Goal: Task Accomplishment & Management: Complete application form

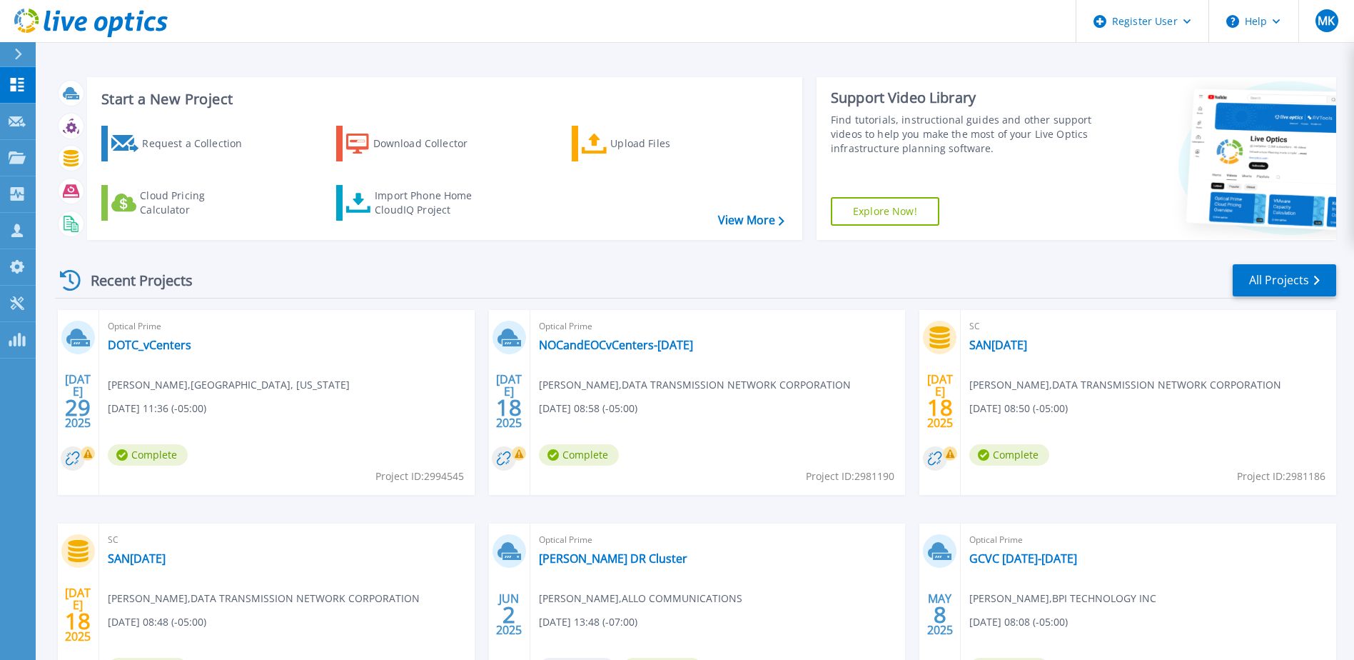
click at [321, 260] on div "Recent Projects All Projects [DATE] Optical Prime DOTC_vCenters [PERSON_NAME] ,…" at bounding box center [695, 499] width 1281 height 497
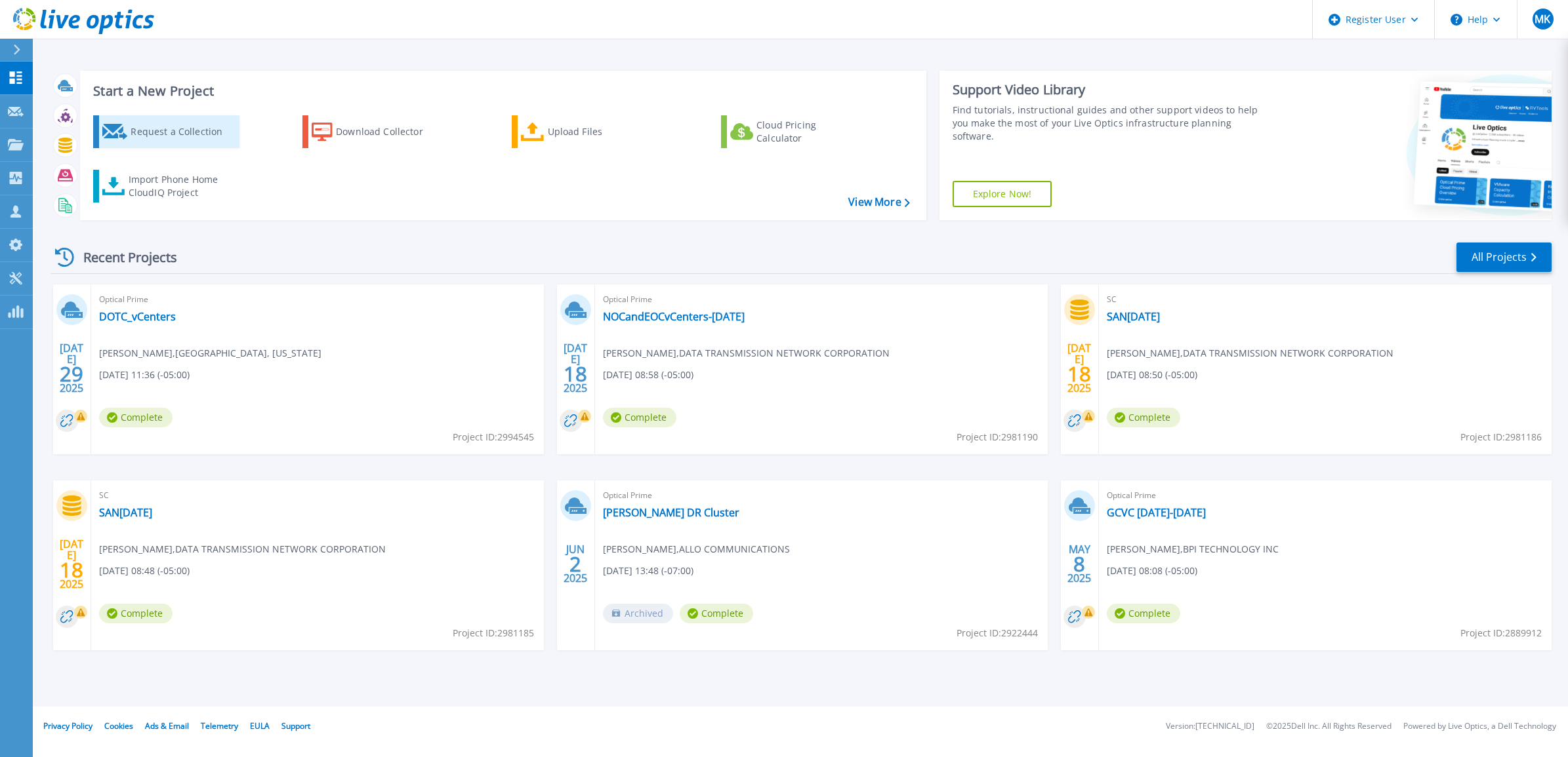
click at [153, 140] on div "Request a Collection" at bounding box center [183, 131] width 105 height 27
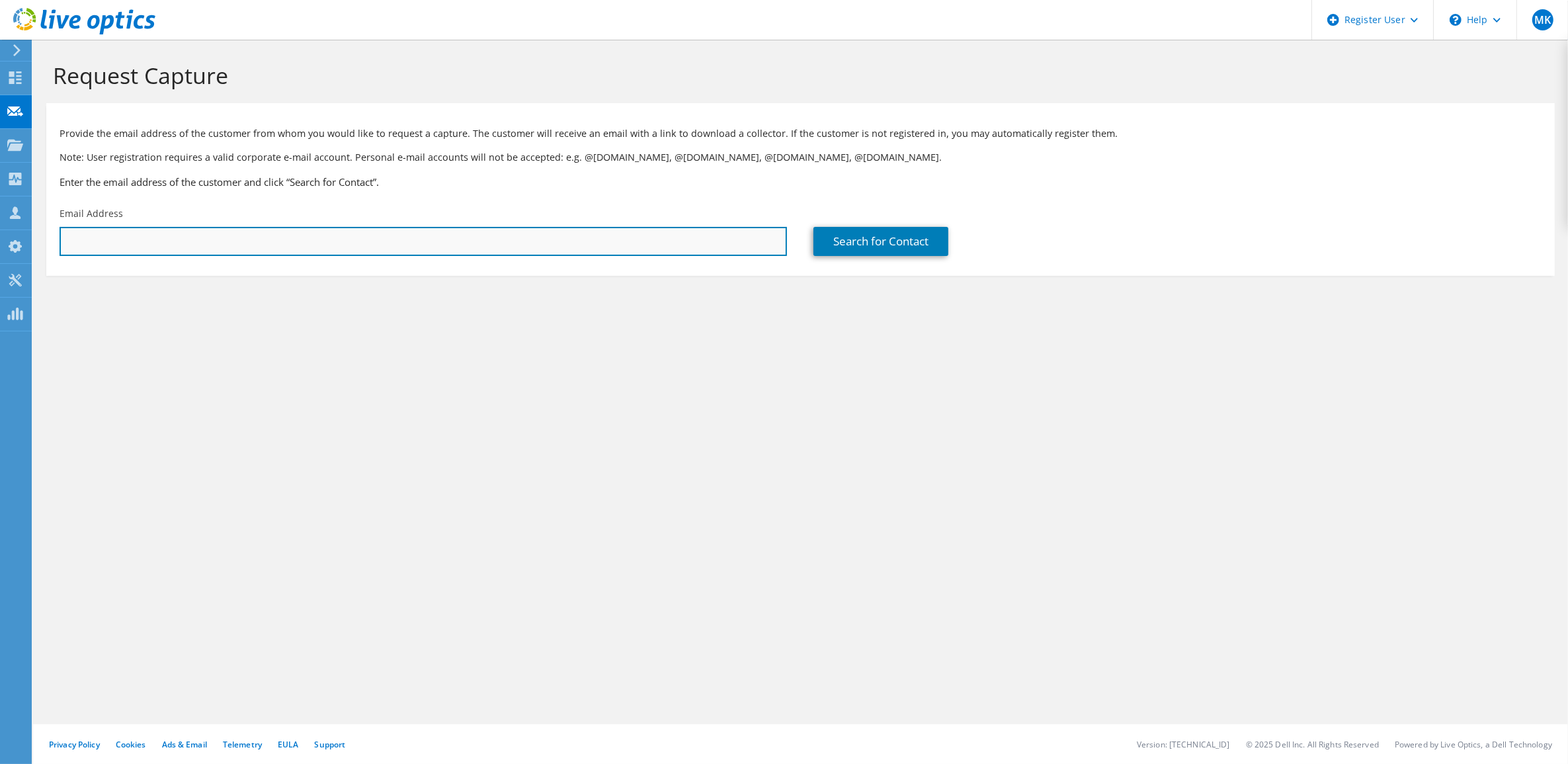
click at [310, 244] on input "text" at bounding box center [423, 241] width 727 height 29
type input "[EMAIL_ADDRESS][DOMAIN_NAME]"
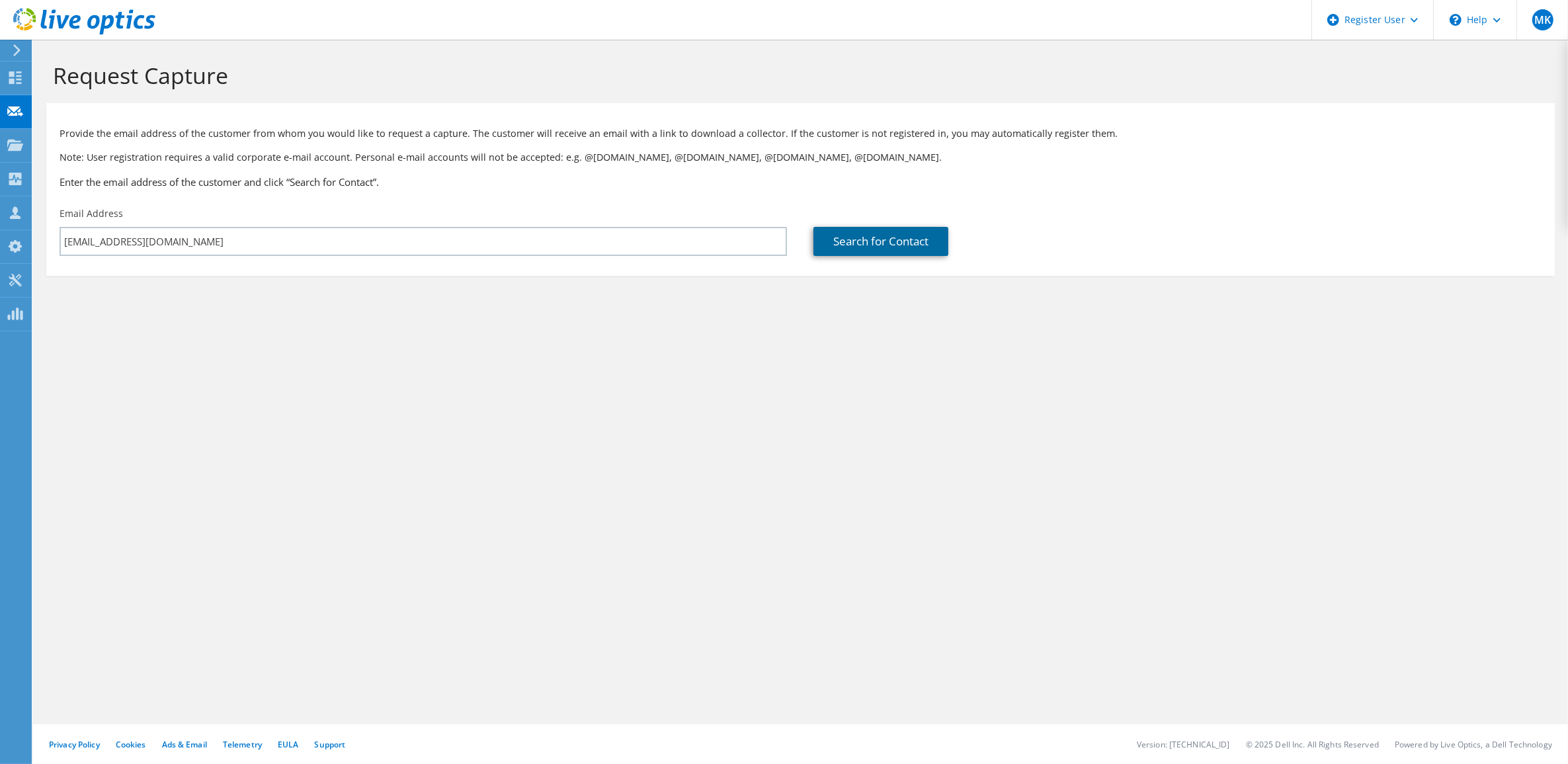
click at [887, 251] on link "Search for Contact" at bounding box center [881, 241] width 135 height 29
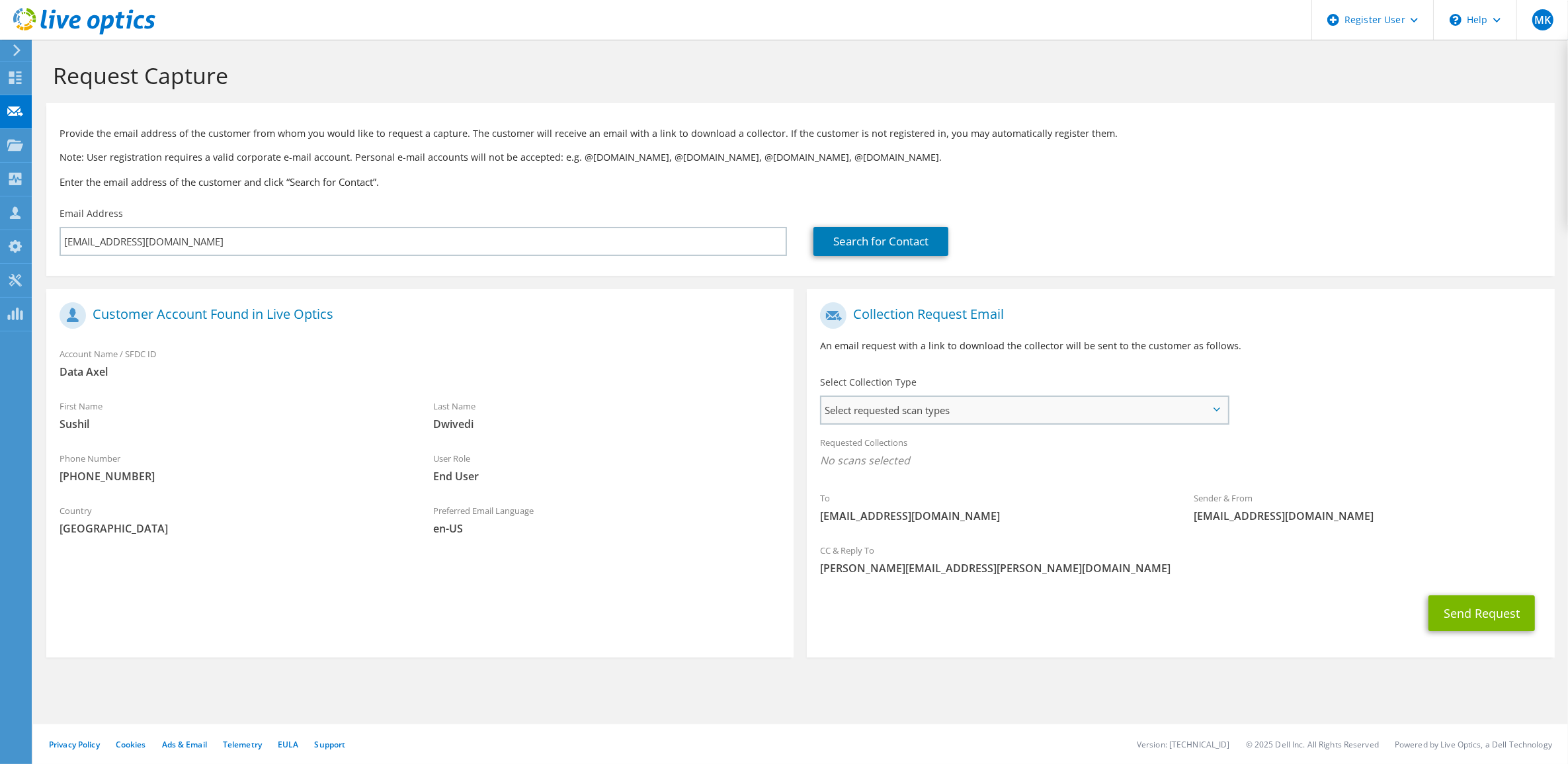
click at [1003, 401] on span "Select requested scan types" at bounding box center [1024, 410] width 406 height 27
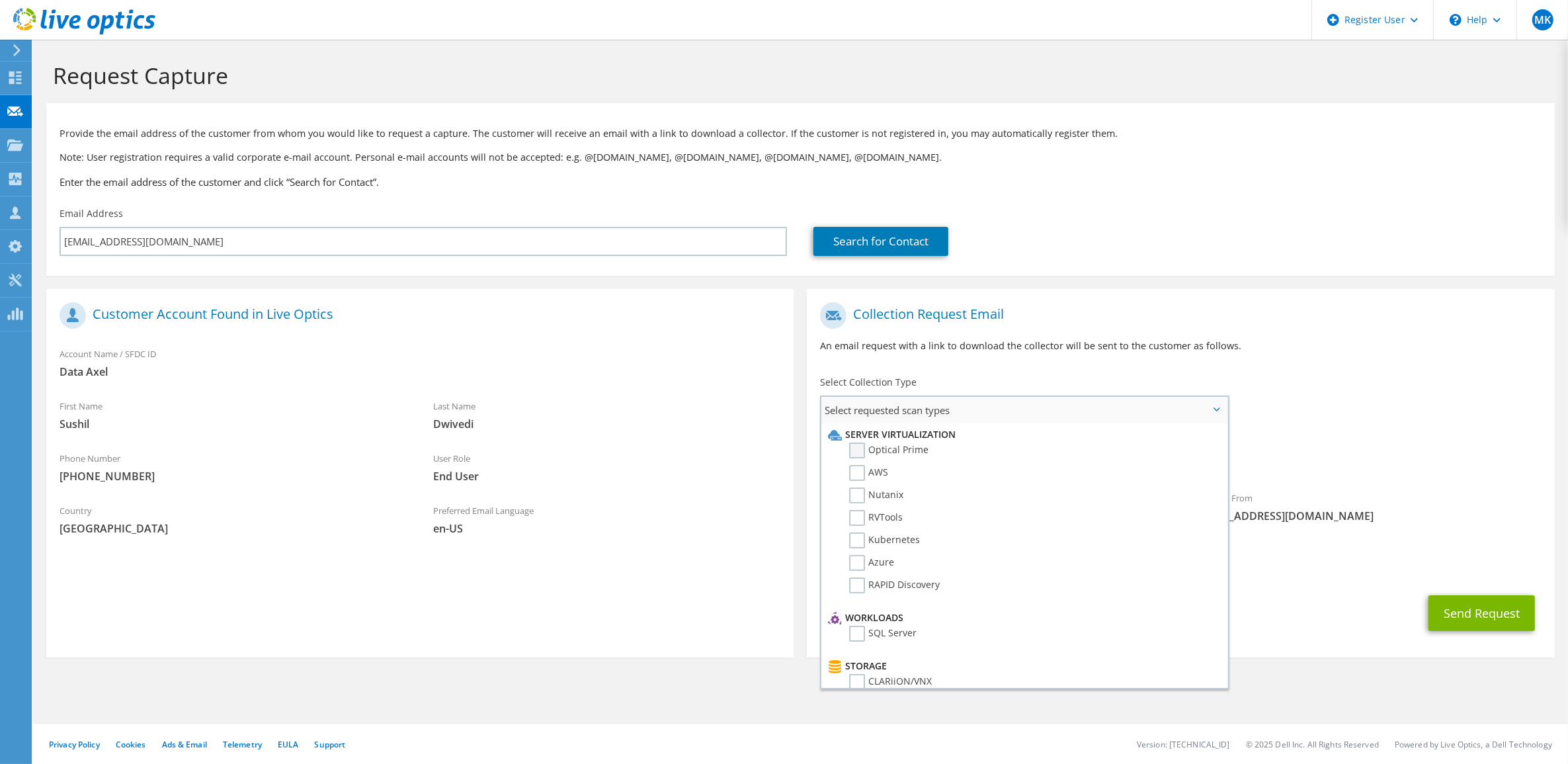
click at [915, 452] on label "Optical Prime" at bounding box center [889, 451] width 80 height 16
click at [0, 0] on input "Optical Prime" at bounding box center [0, 0] width 0 height 0
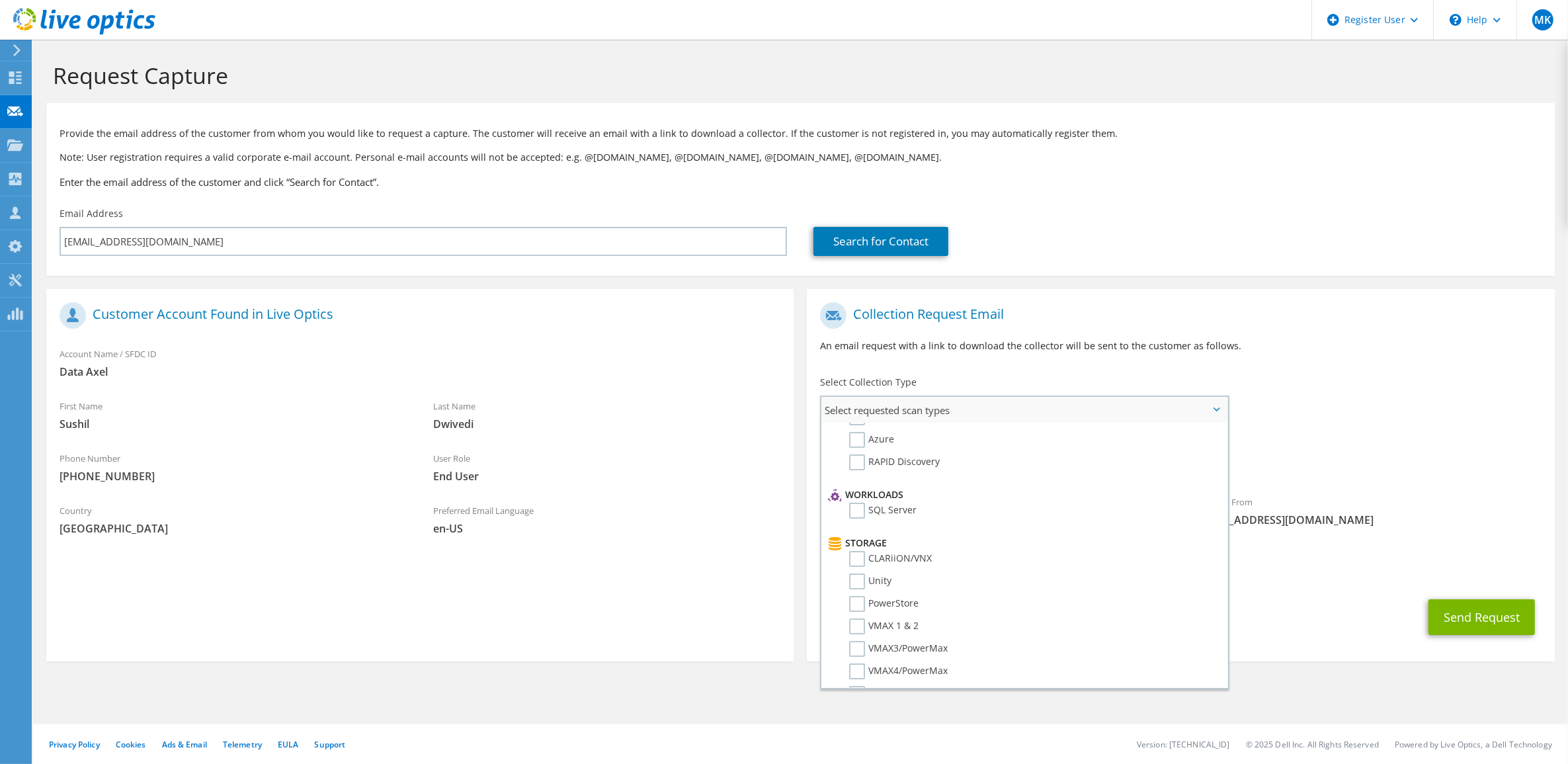
scroll to position [165, 0]
click at [858, 535] on label "Unity" at bounding box center [870, 539] width 43 height 16
click at [0, 0] on input "Unity" at bounding box center [0, 0] width 0 height 0
click at [1435, 508] on div "Sender & From [EMAIL_ADDRESS][DOMAIN_NAME]" at bounding box center [1368, 511] width 373 height 45
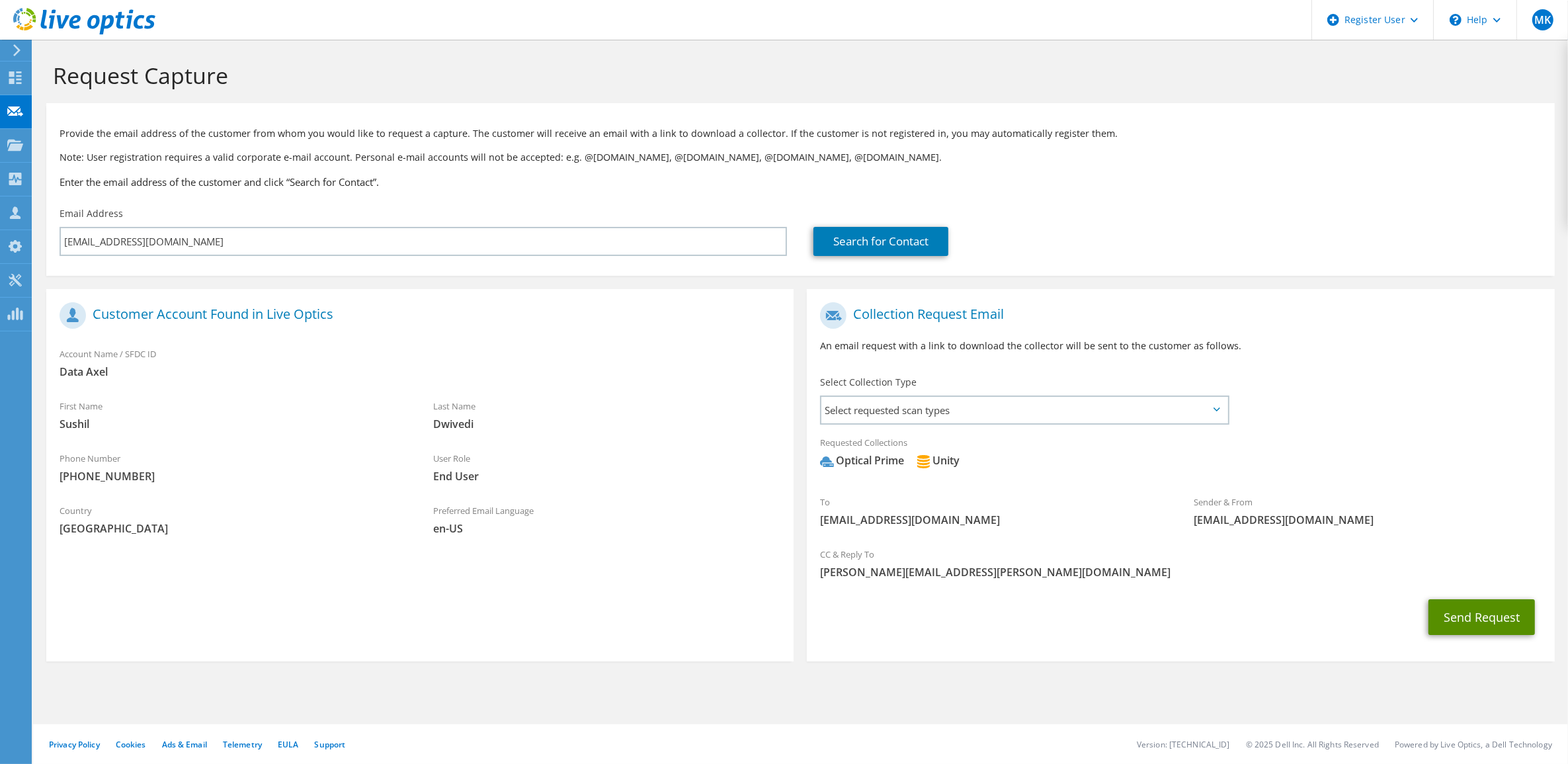
click at [1469, 616] on button "Send Request" at bounding box center [1482, 618] width 107 height 36
